Goal: Task Accomplishment & Management: Use online tool/utility

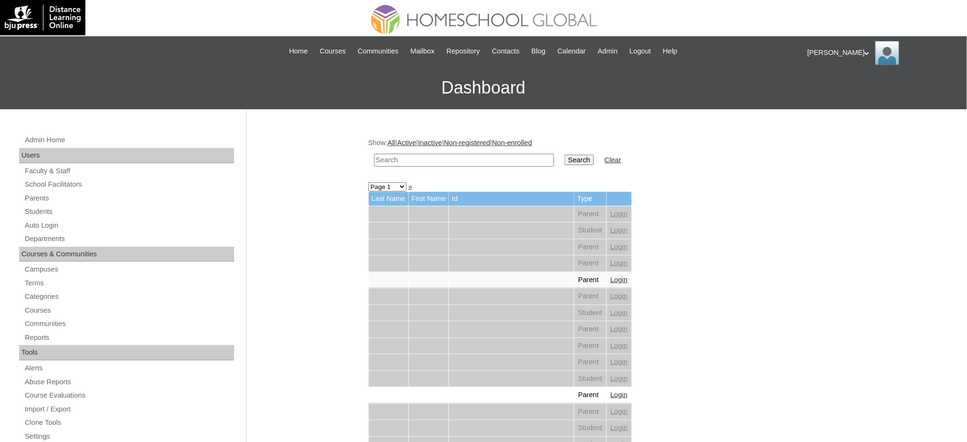
click at [438, 157] on input "text" at bounding box center [464, 160] width 180 height 13
type input "Baynosa"
click at [564, 159] on input "Search" at bounding box center [579, 160] width 30 height 10
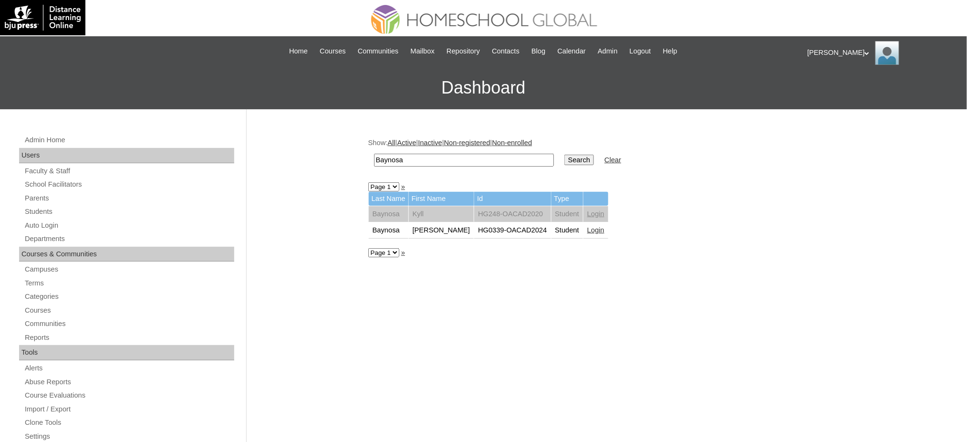
click at [475, 161] on input "Baynosa" at bounding box center [464, 160] width 180 height 13
paste input "Cahiwat"
type input "Cahiwat"
click at [564, 158] on input "Search" at bounding box center [579, 160] width 30 height 10
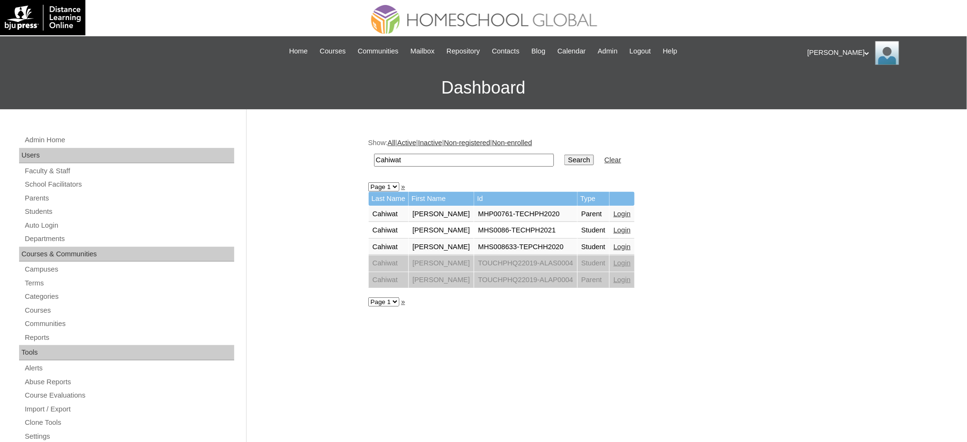
click at [620, 228] on link "Login" at bounding box center [622, 230] width 17 height 8
